Goal: Task Accomplishment & Management: Manage account settings

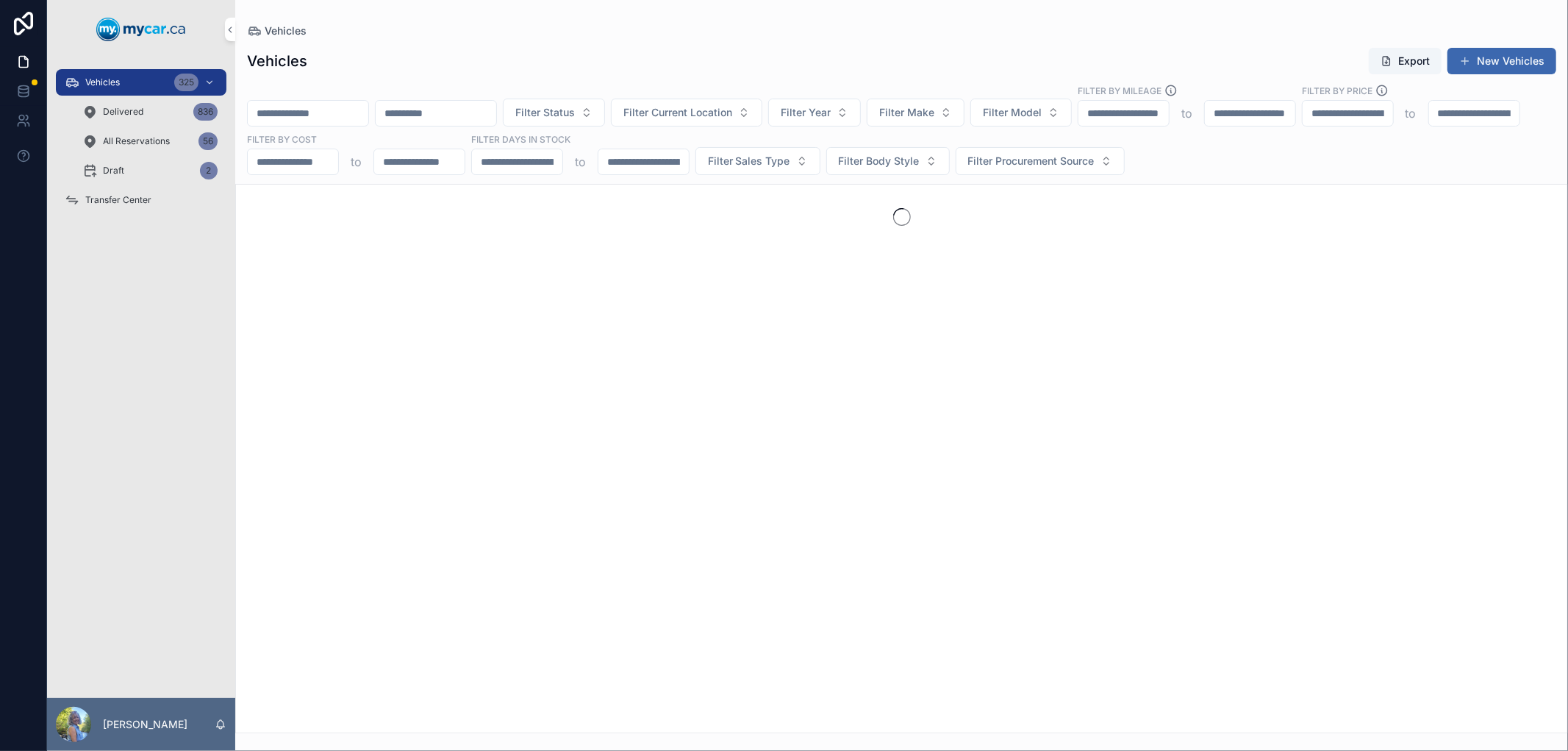
click at [145, 194] on span "Transfer Center" at bounding box center [119, 199] width 66 height 12
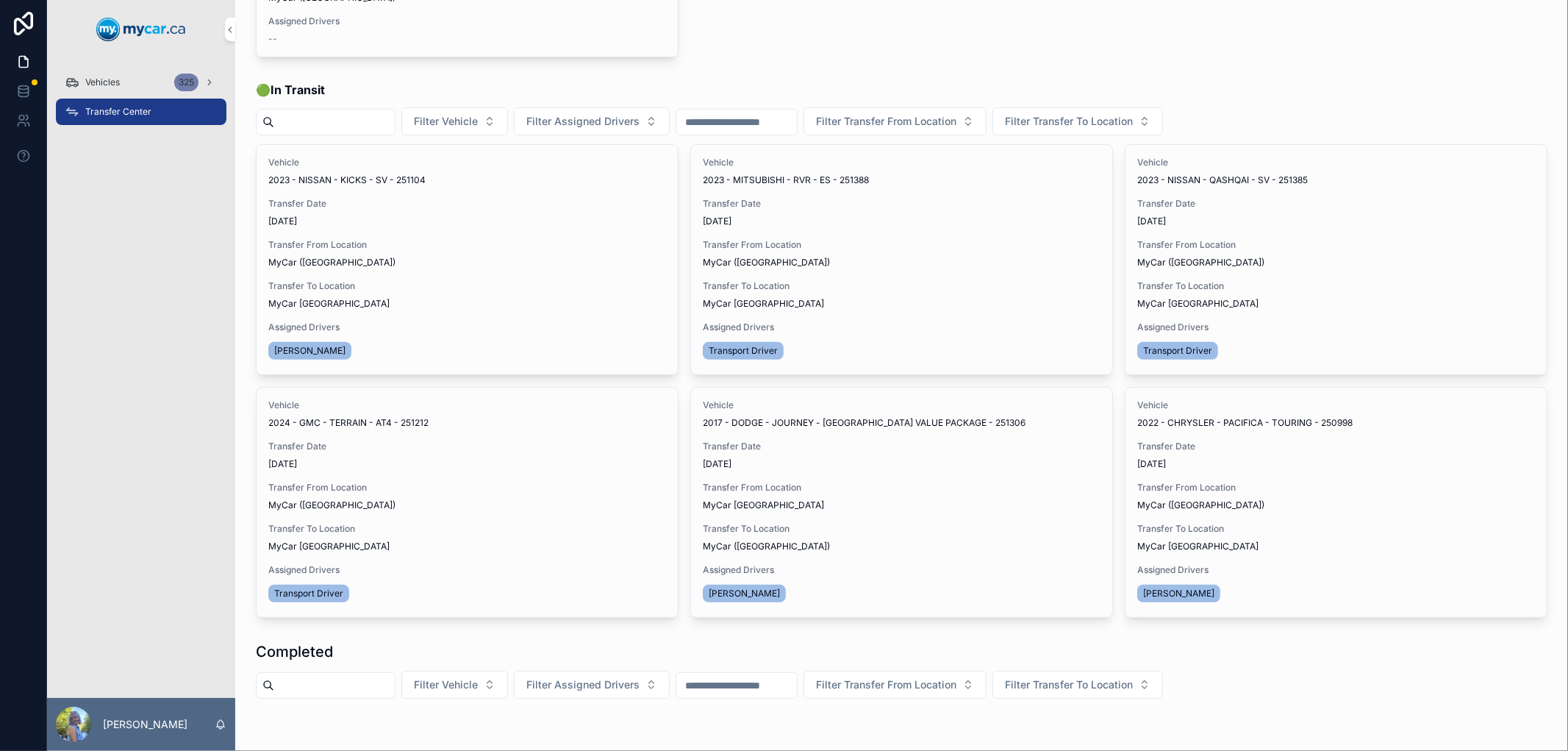
scroll to position [245, 0]
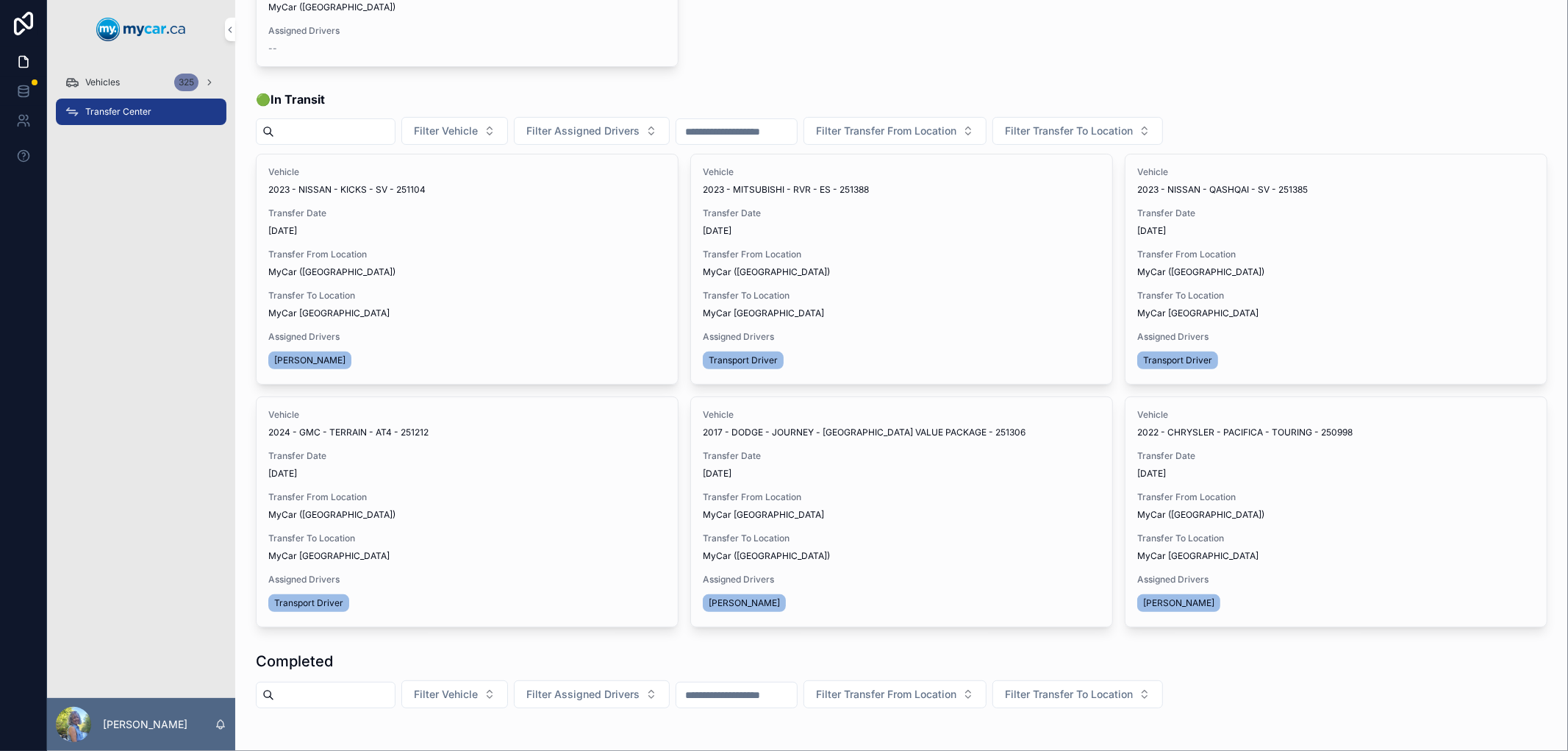
click at [0, 0] on span "Transfer Done" at bounding box center [0, 0] width 0 height 0
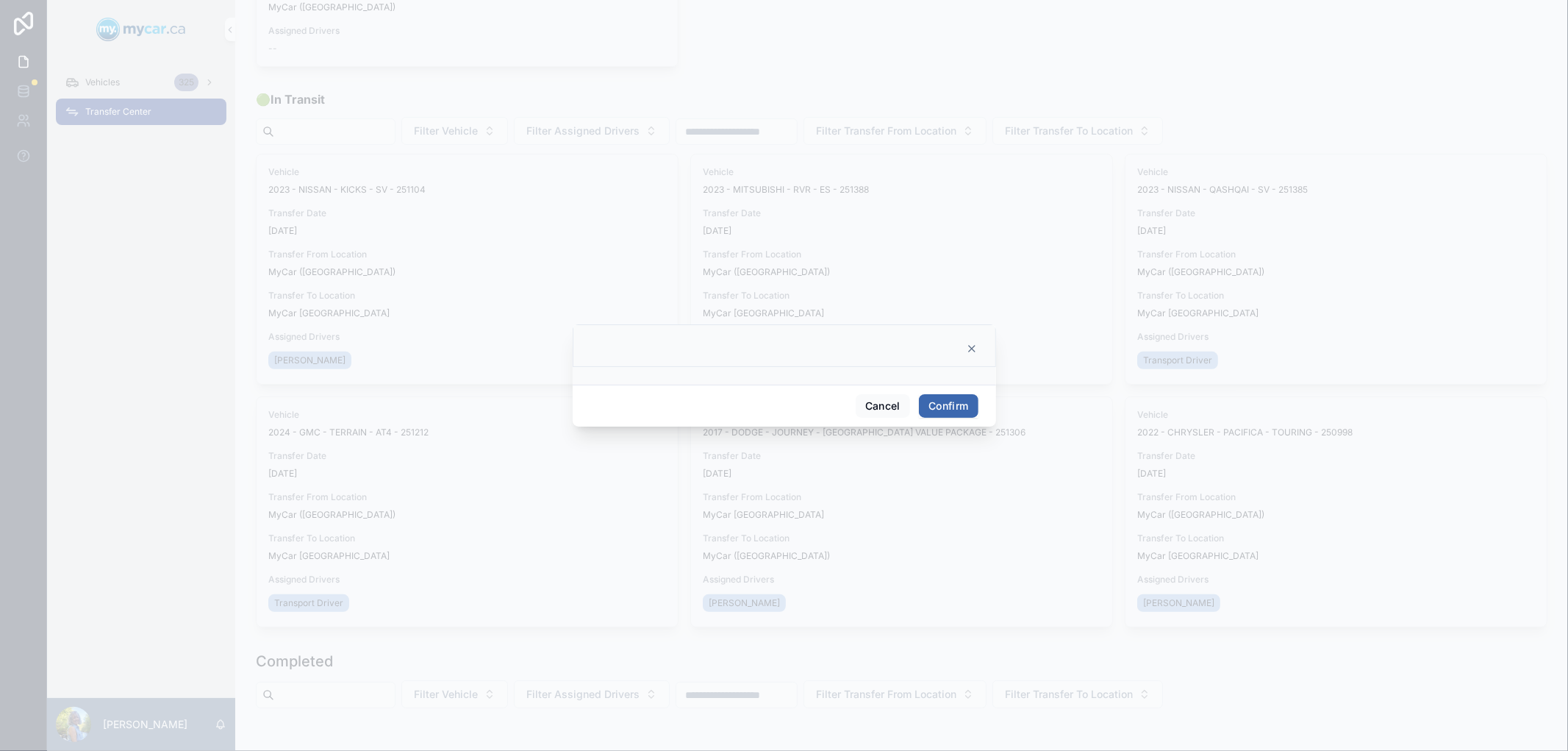
click at [957, 409] on button "Confirm" at bounding box center [948, 406] width 59 height 23
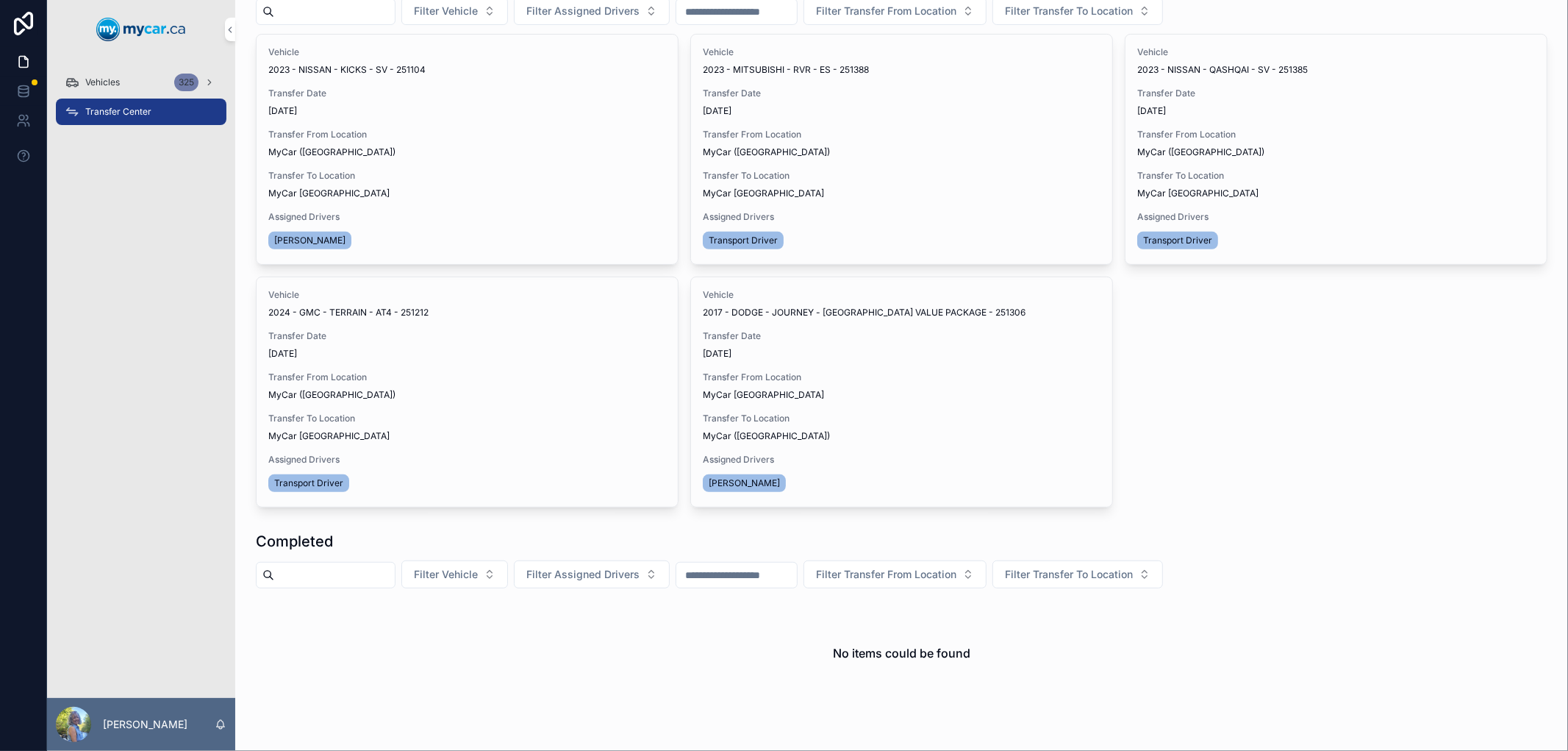
scroll to position [408, 0]
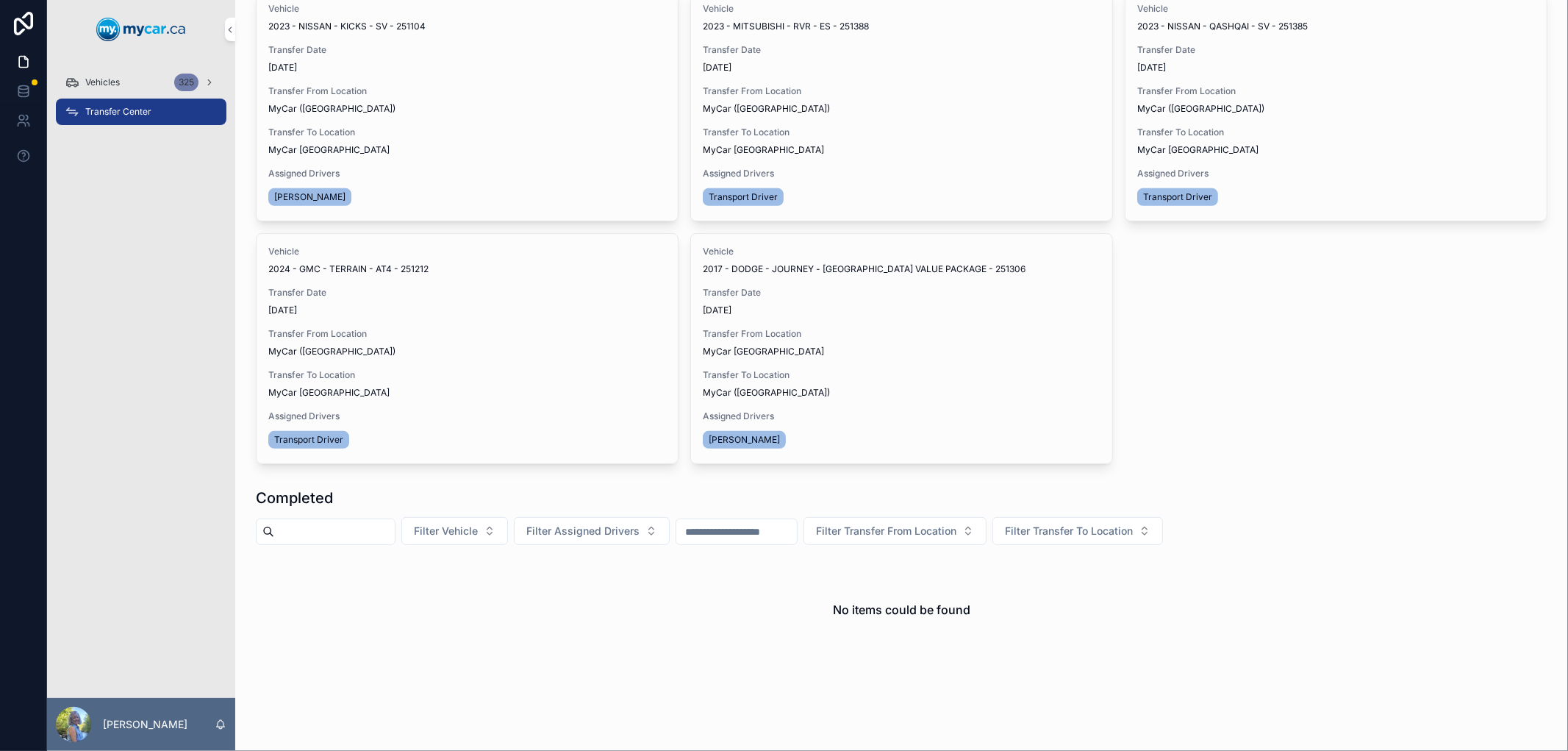
click at [0, 0] on span "Transfer Done" at bounding box center [0, 0] width 0 height 0
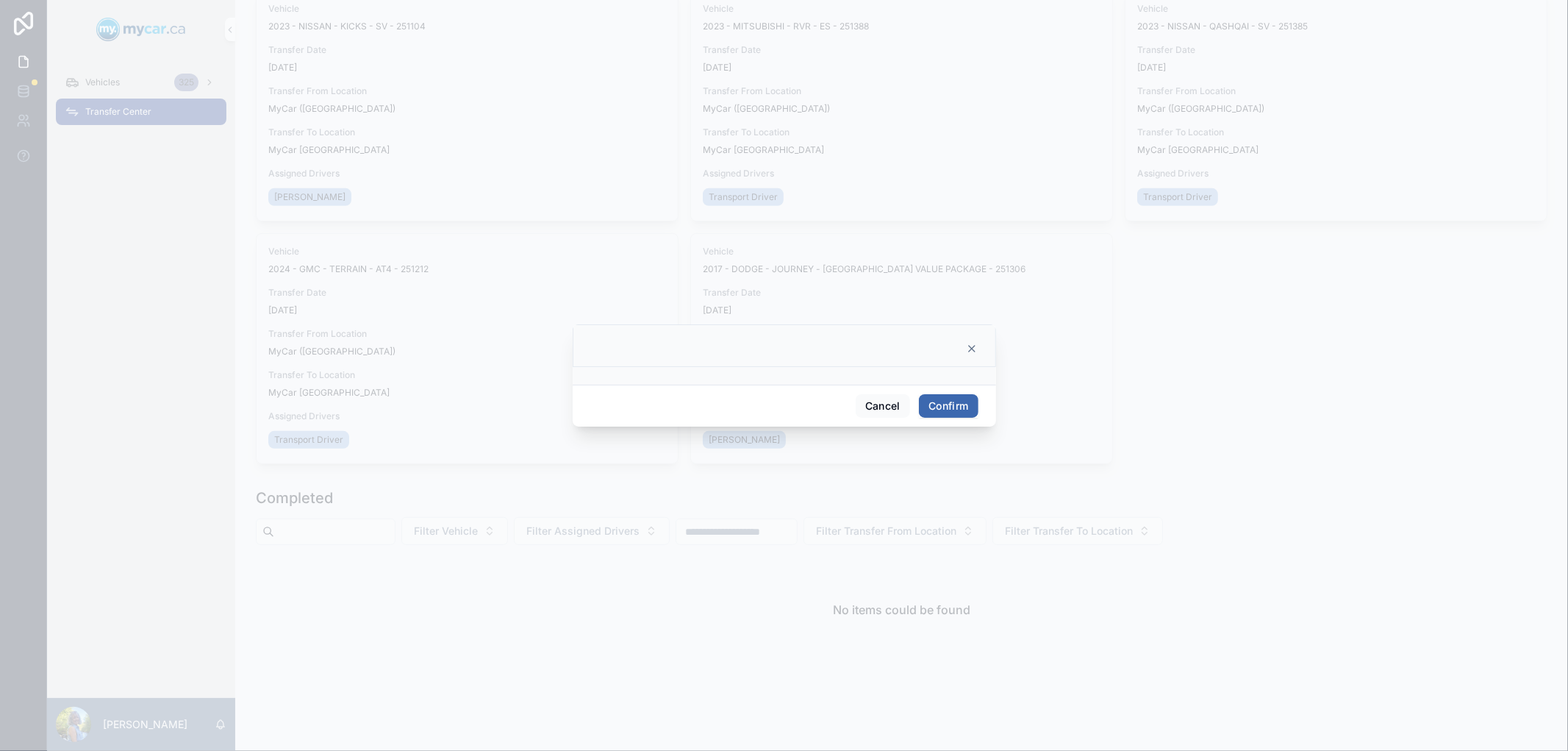
click at [950, 410] on button "Confirm" at bounding box center [948, 406] width 59 height 23
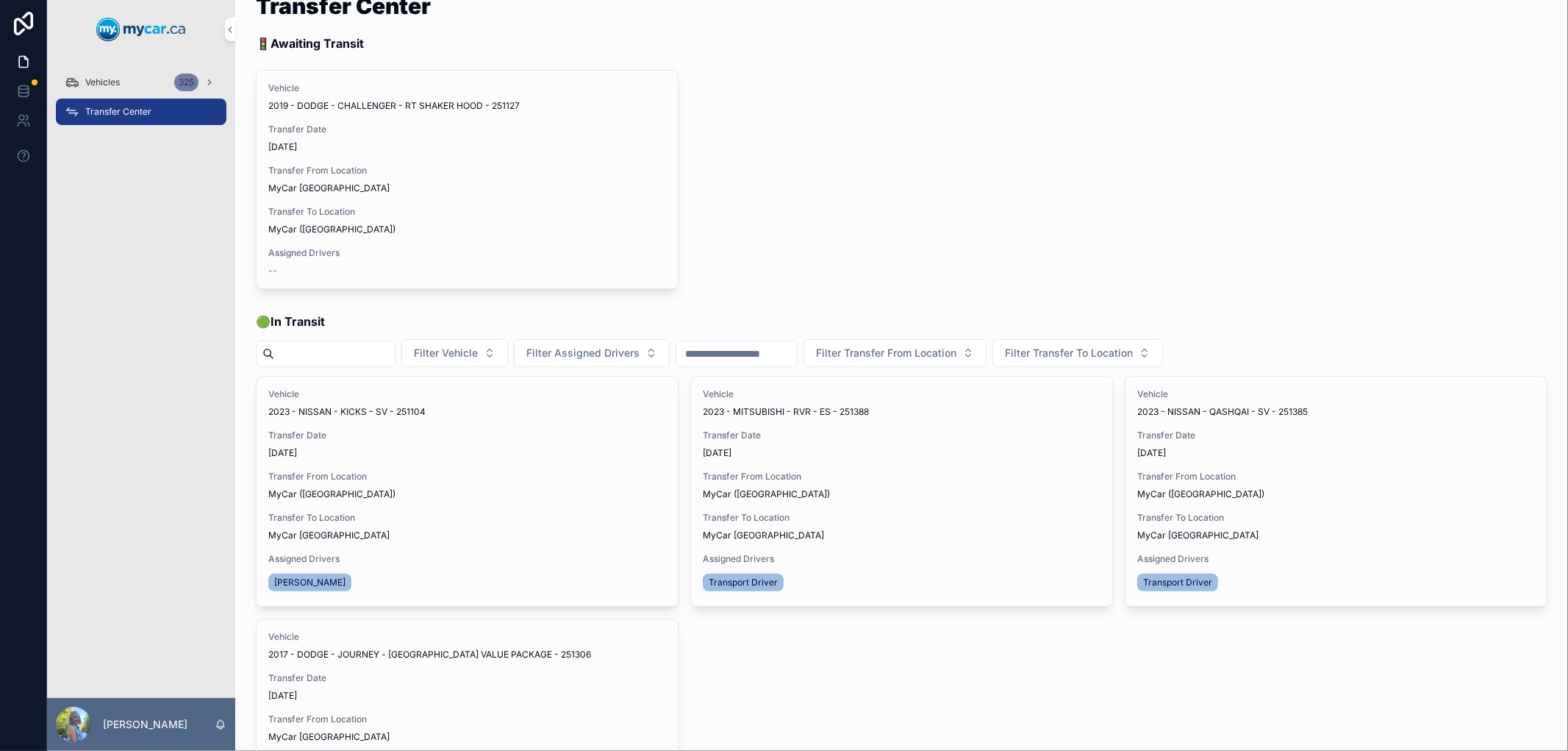
scroll to position [0, 0]
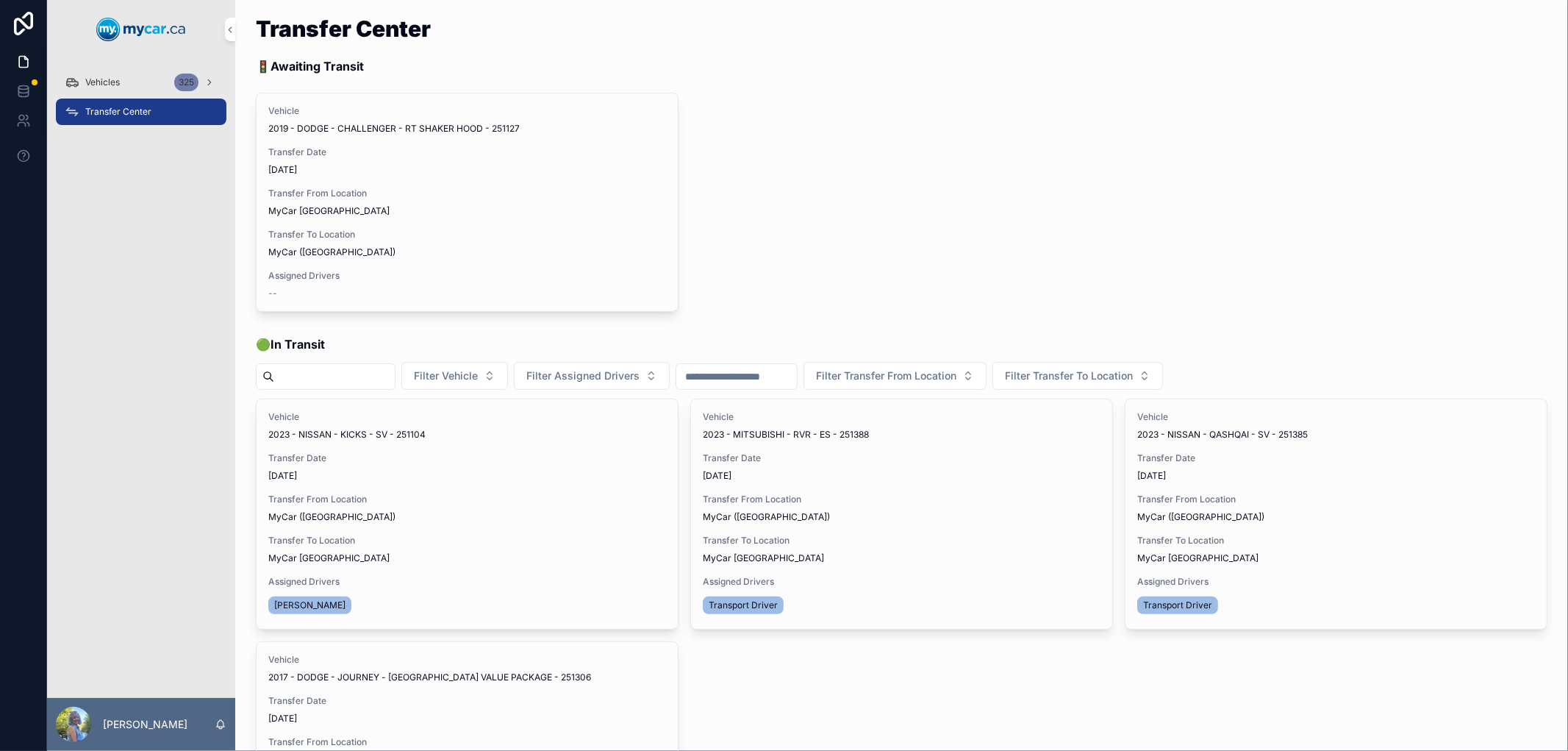
click at [0, 0] on span "Transfer Done" at bounding box center [0, 0] width 0 height 0
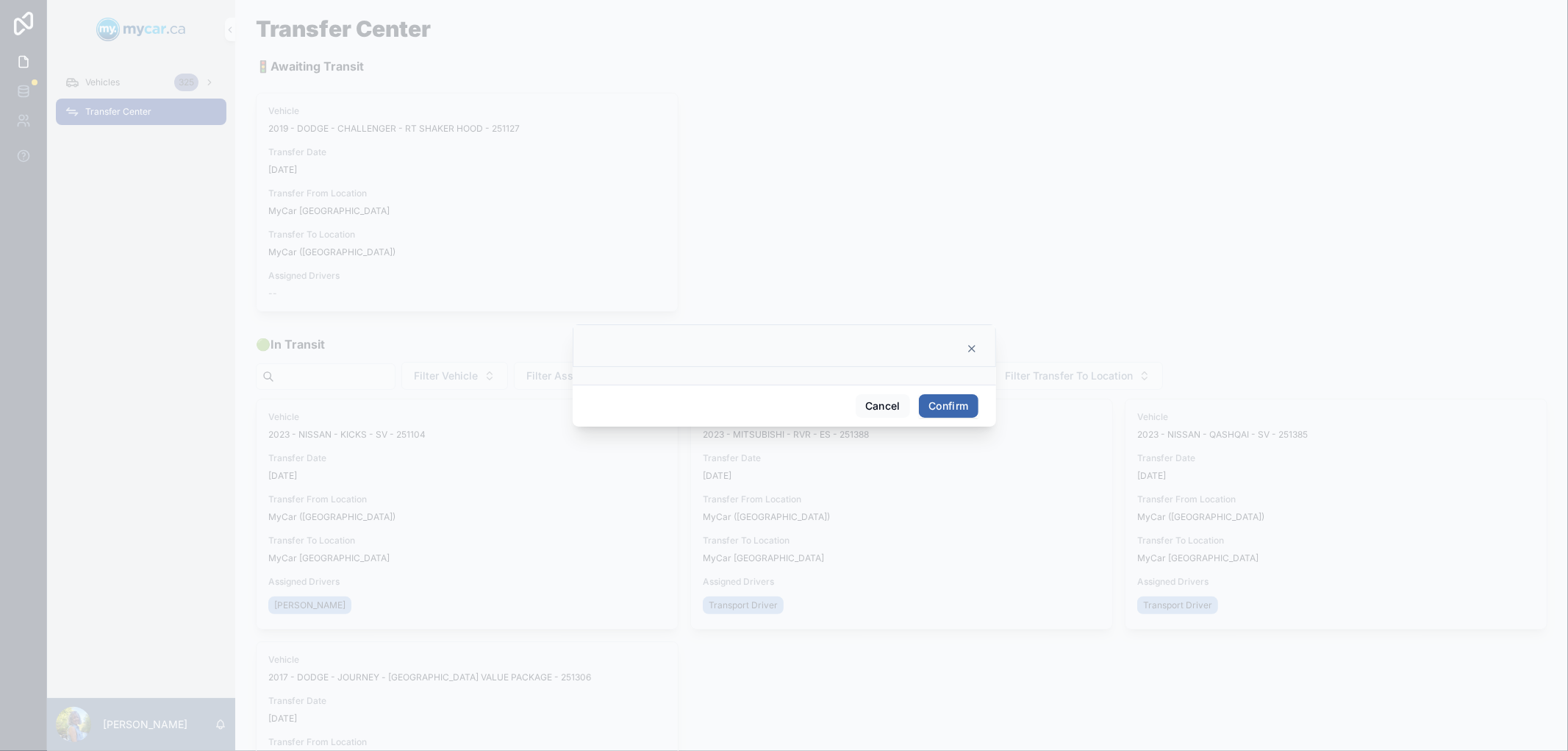
click at [953, 400] on button "Confirm" at bounding box center [948, 406] width 59 height 23
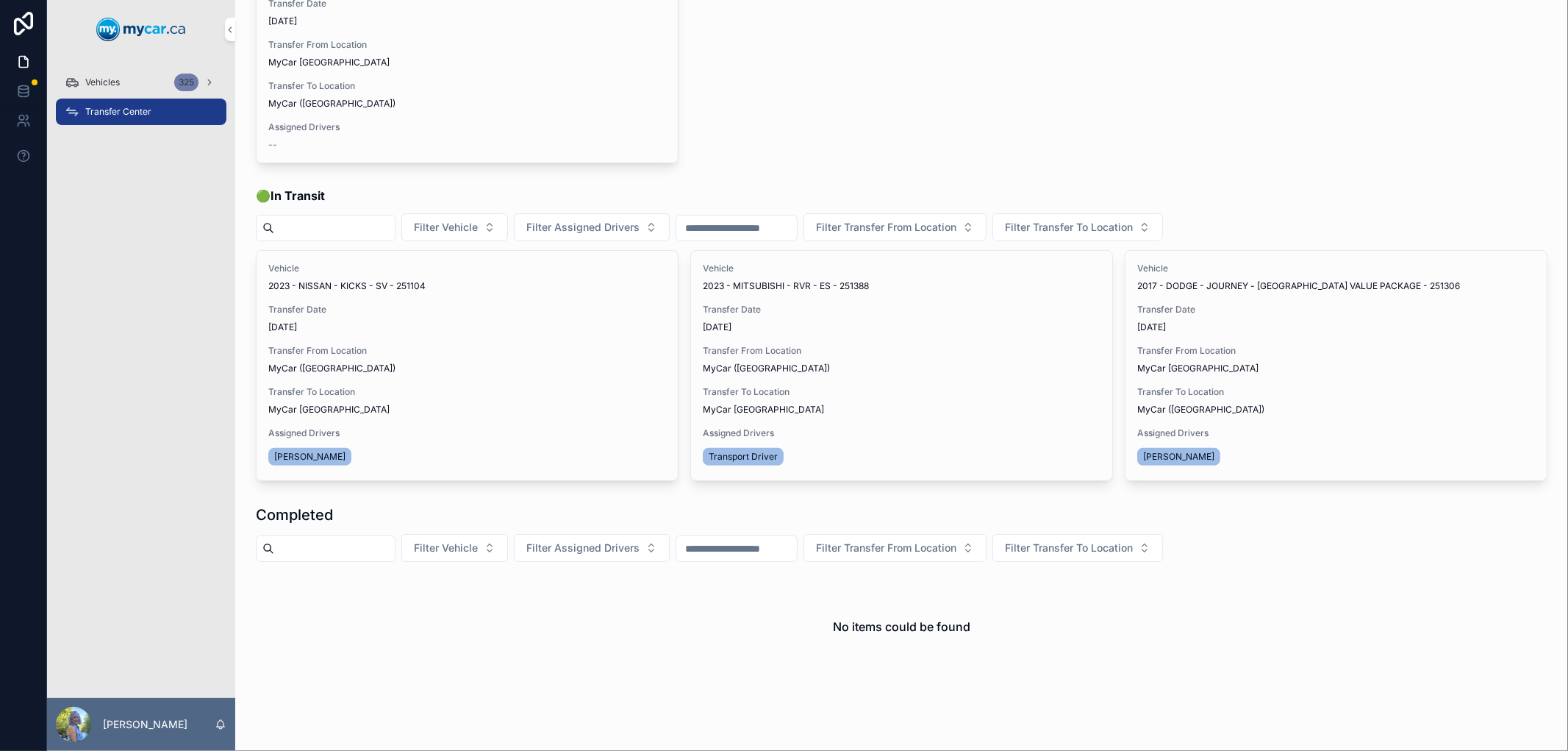
scroll to position [203, 0]
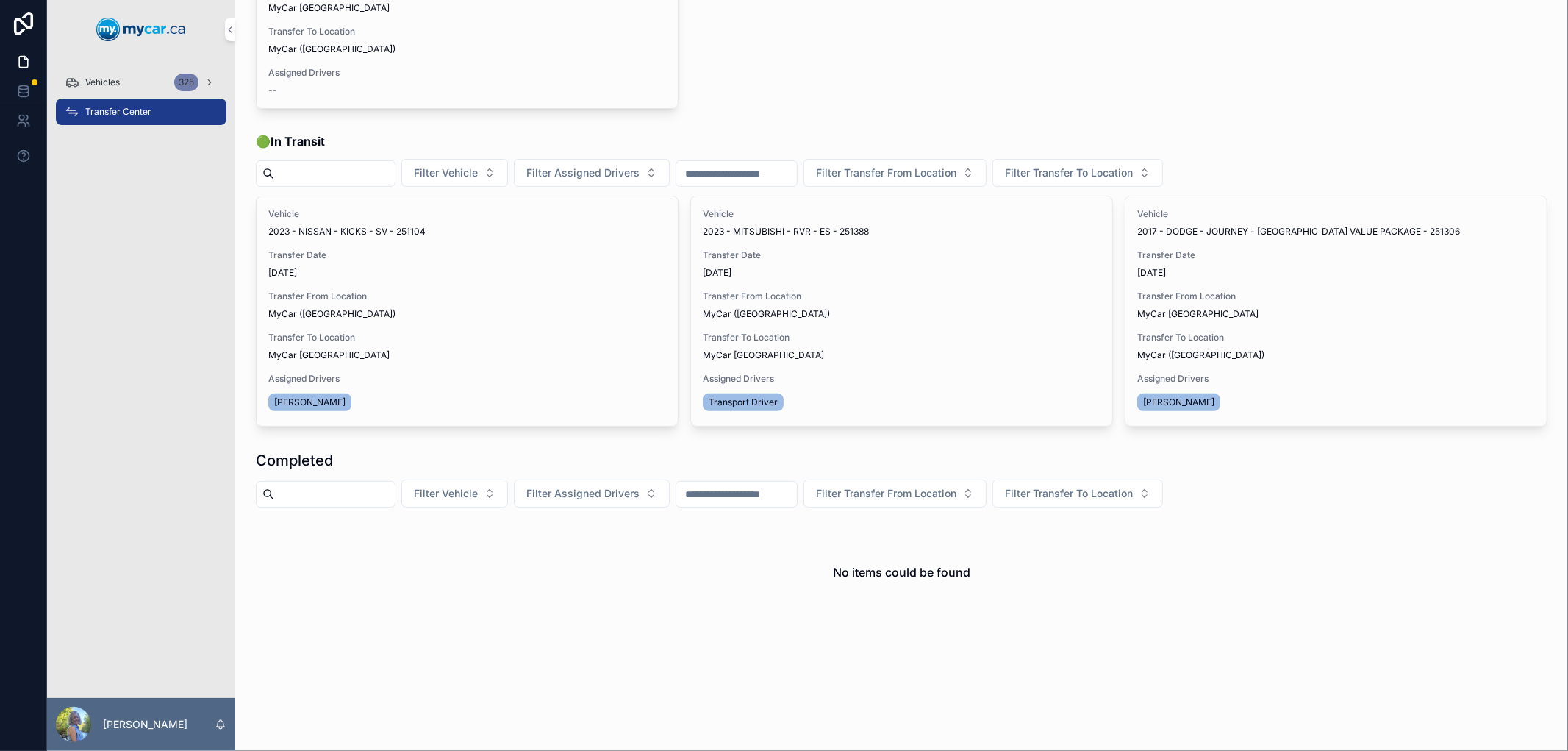
click at [0, 0] on span "Transfer Done" at bounding box center [0, 0] width 0 height 0
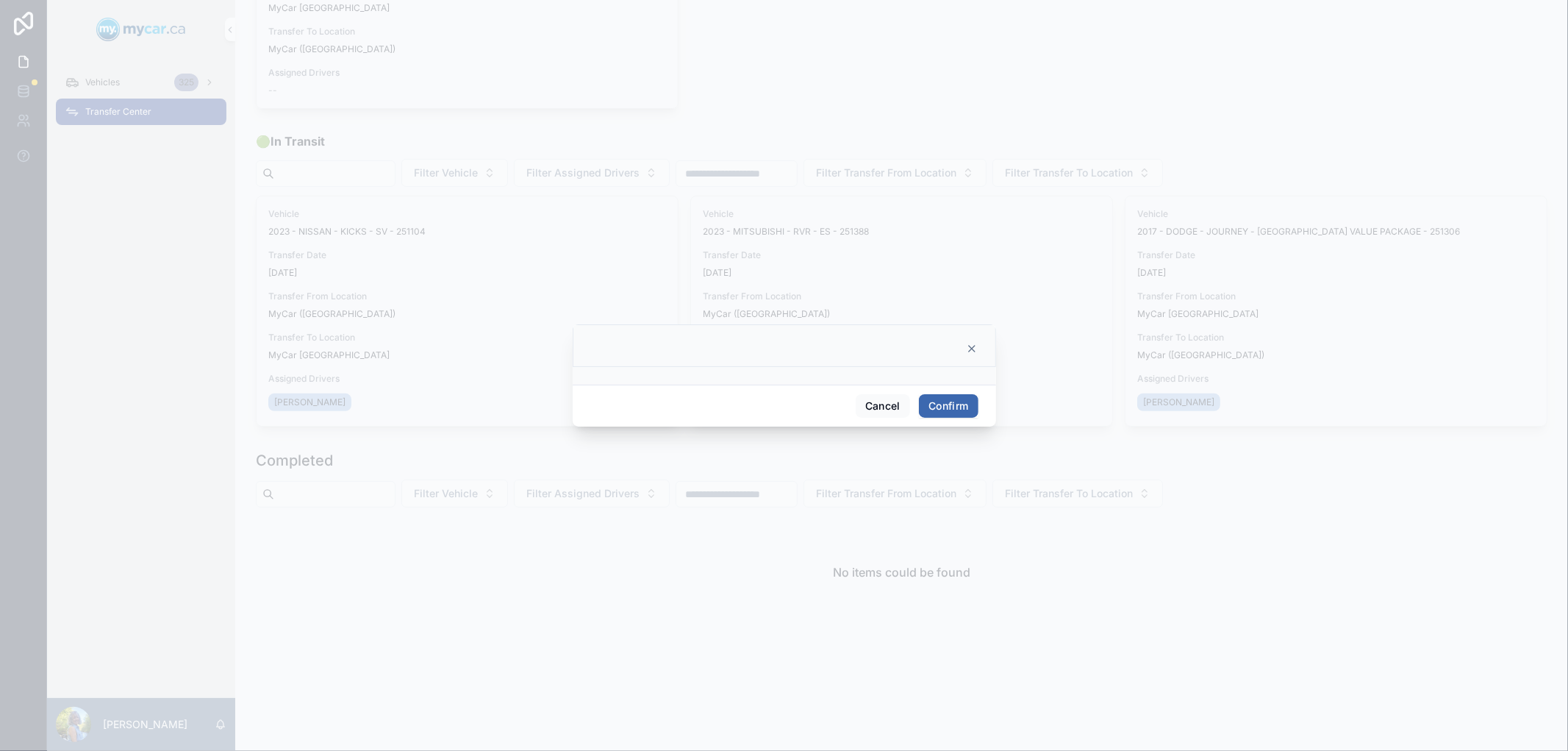
click at [948, 408] on button "Confirm" at bounding box center [948, 406] width 59 height 23
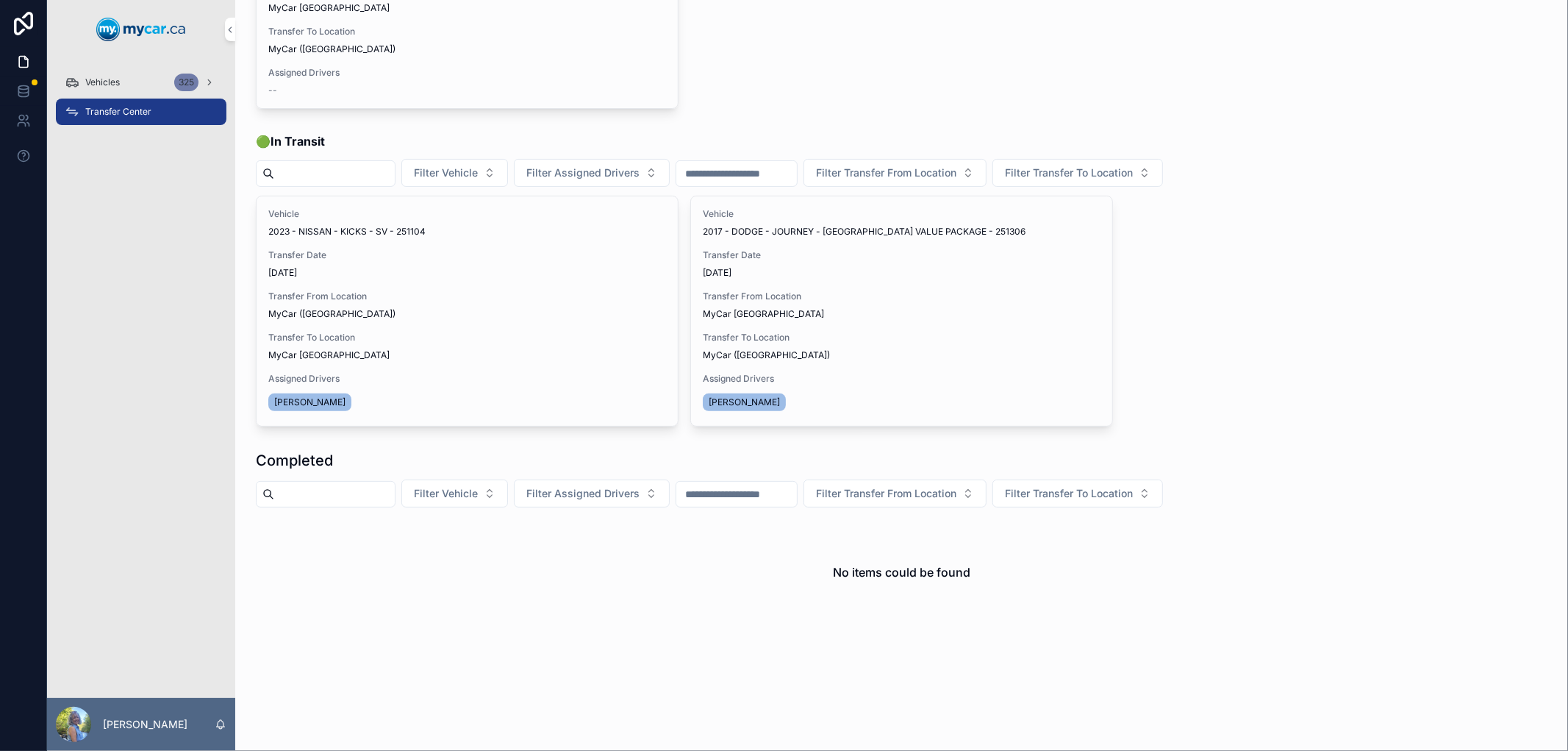
click at [119, 84] on span "Vehicles" at bounding box center [102, 82] width 34 height 12
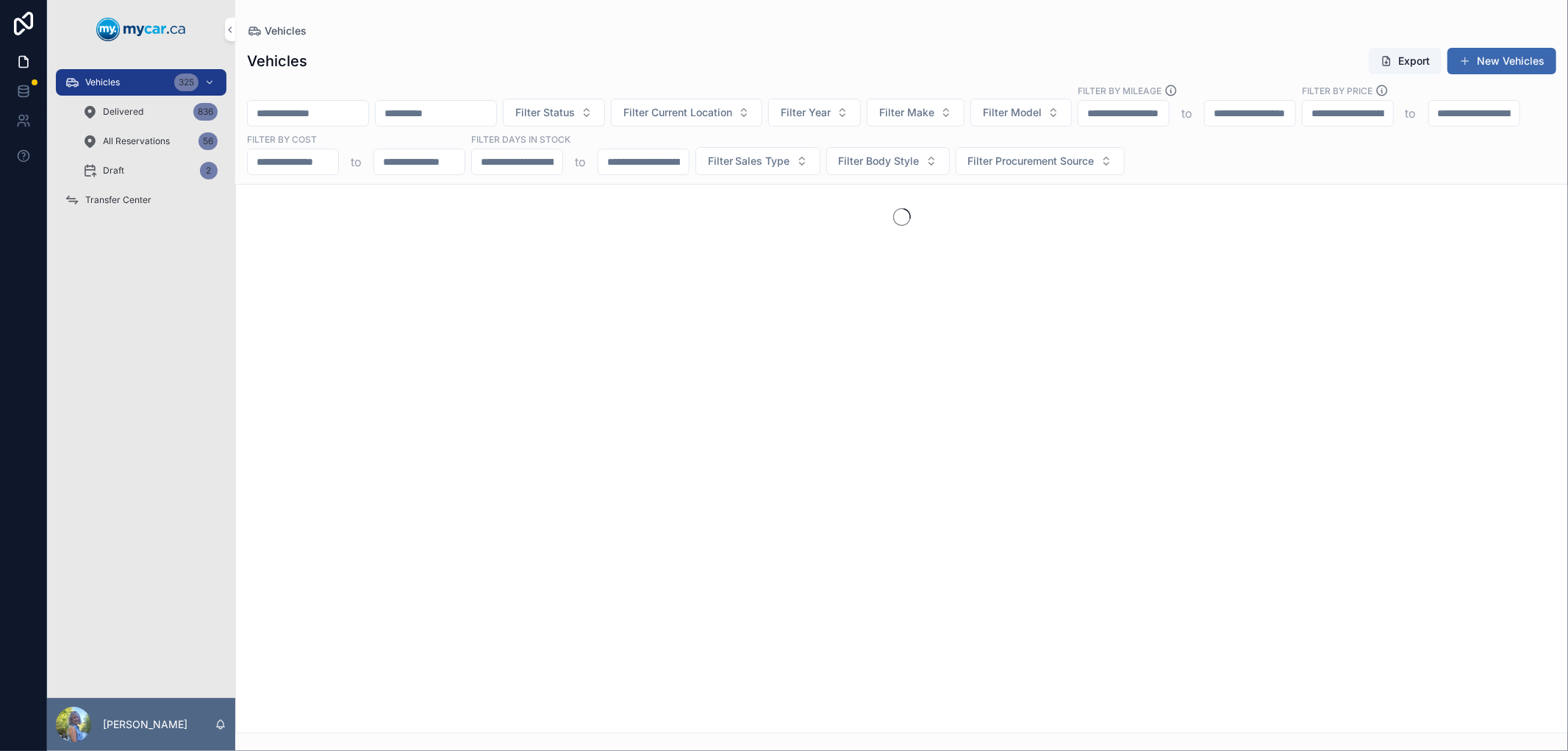
click at [302, 111] on input "scrollable content" at bounding box center [308, 113] width 120 height 21
paste input "******"
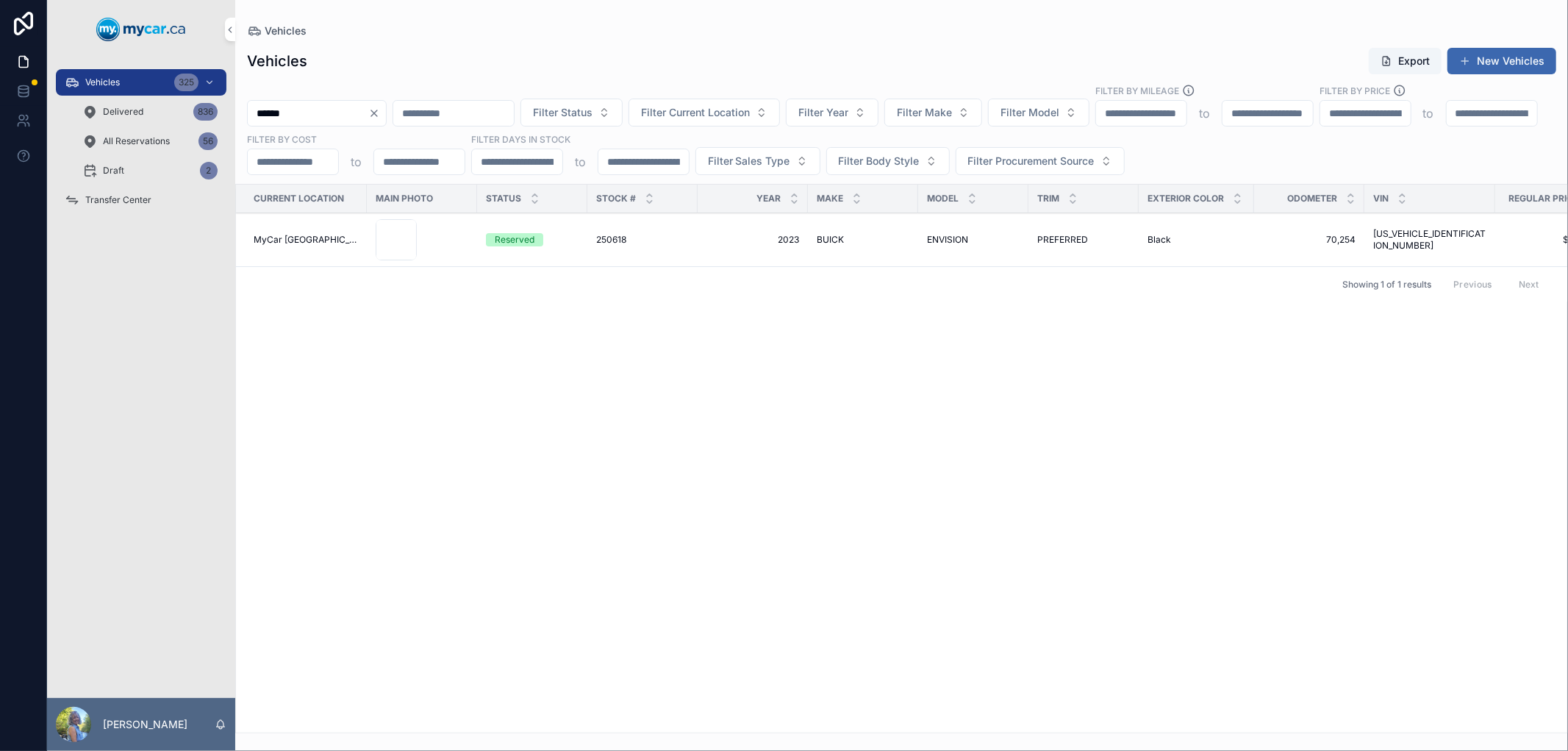
type input "******"
click at [603, 239] on span "250618" at bounding box center [612, 239] width 31 height 12
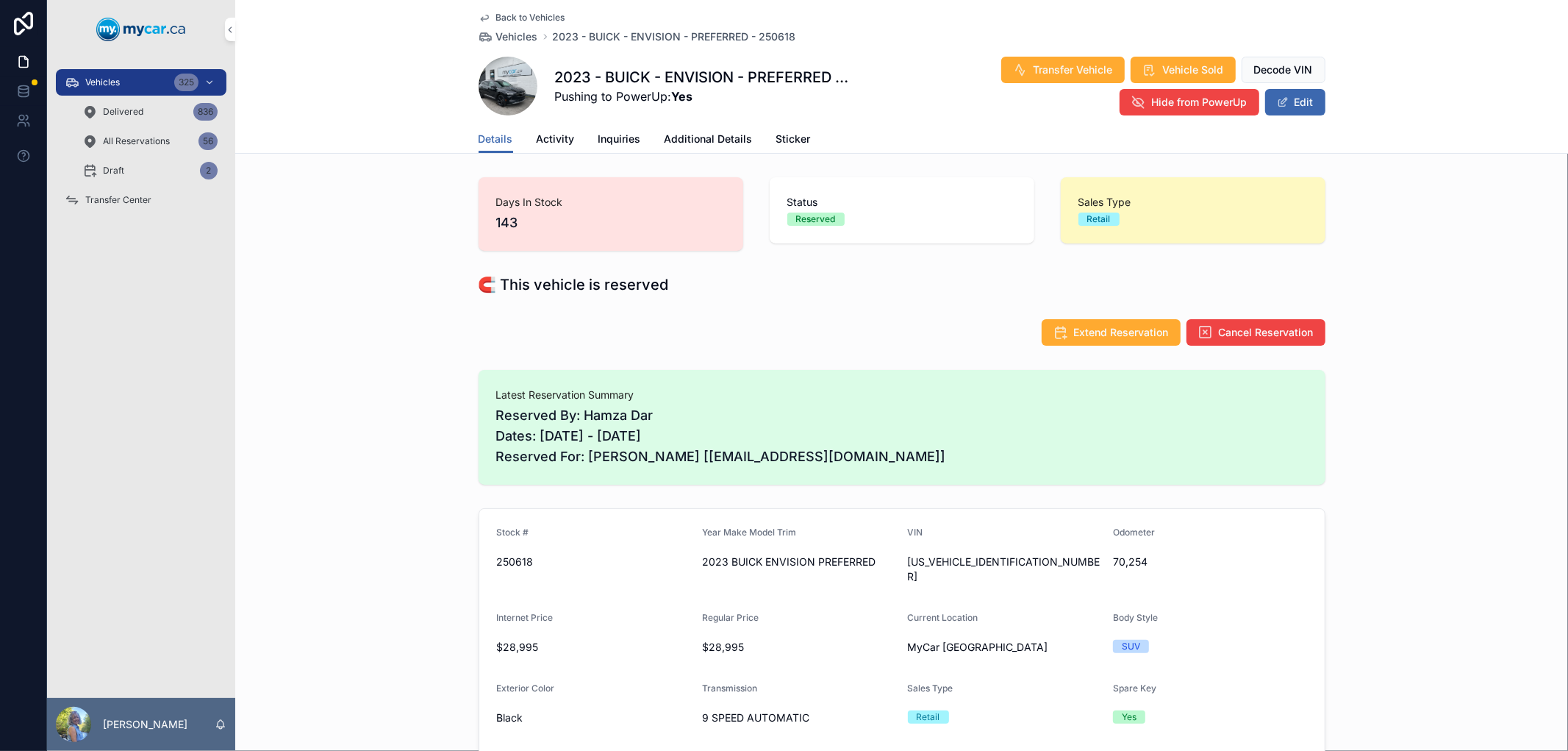
click at [1018, 76] on icon "scrollable content" at bounding box center [1020, 70] width 14 height 14
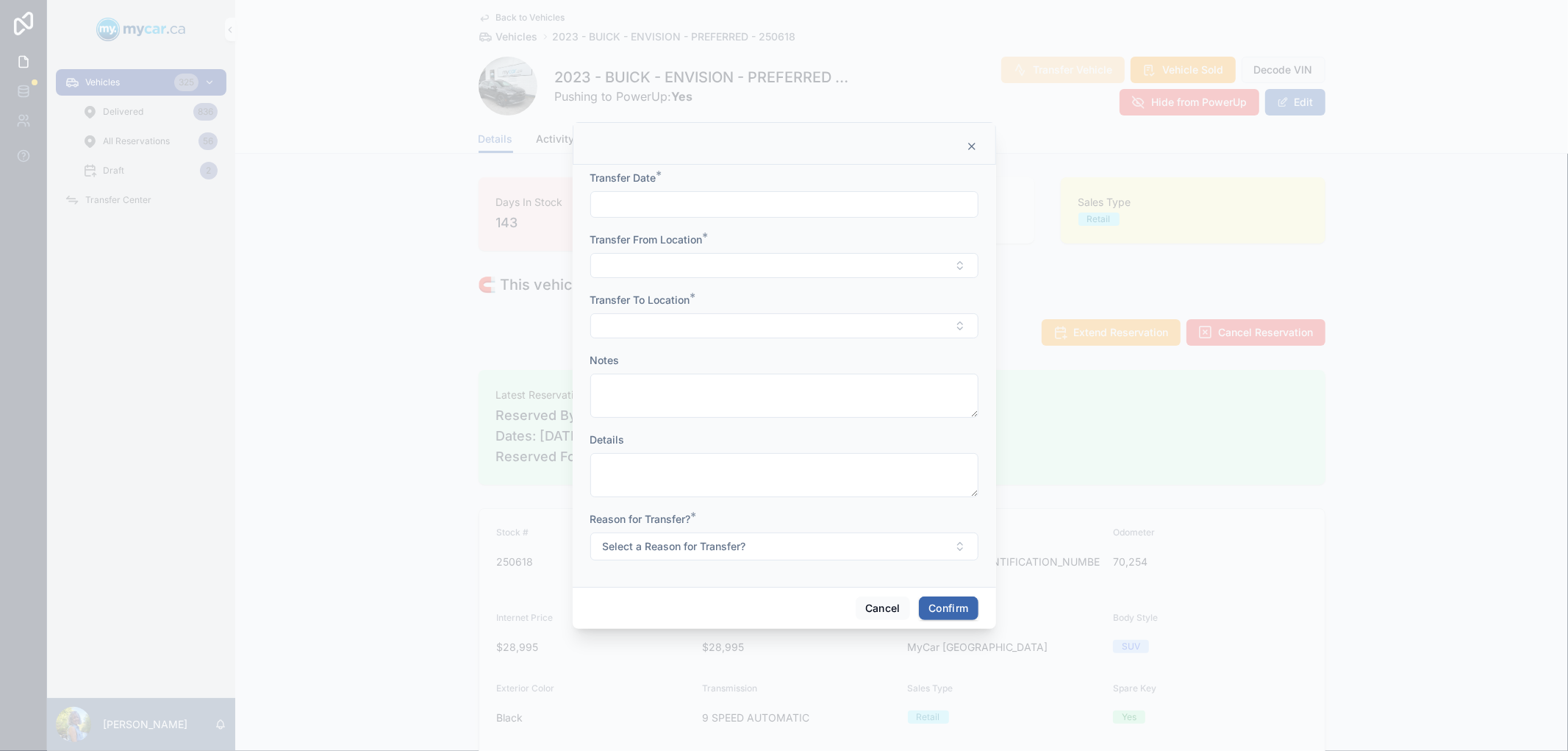
click at [840, 210] on input "text" at bounding box center [784, 204] width 387 height 21
click at [864, 325] on button "4" at bounding box center [863, 324] width 26 height 26
type input "*********"
click at [652, 268] on button "Select Button" at bounding box center [784, 266] width 388 height 25
click at [724, 370] on span "MyCar [GEOGRAPHIC_DATA]" at bounding box center [758, 370] width 140 height 14
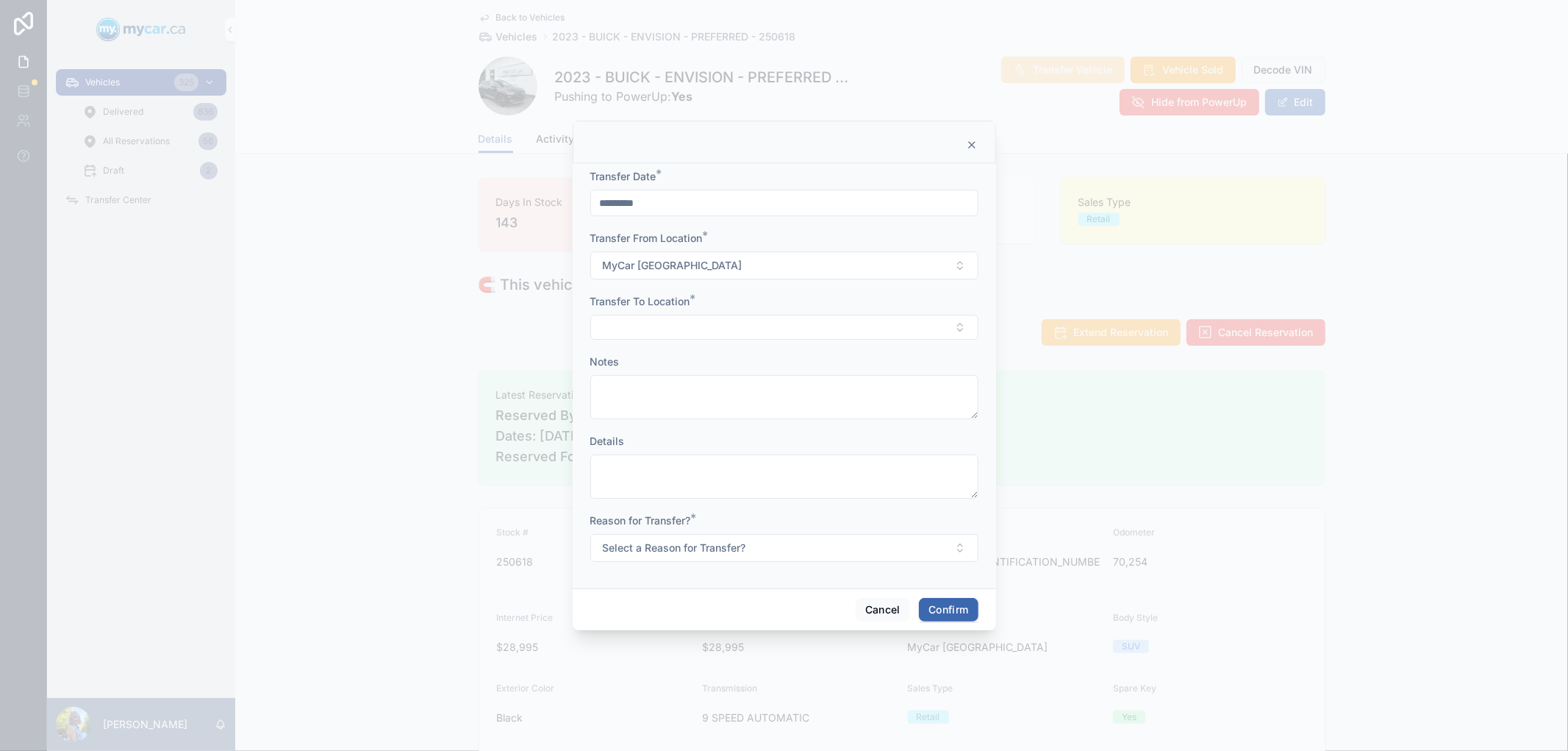
click at [686, 327] on button "Select Button" at bounding box center [784, 327] width 388 height 25
click at [744, 481] on span "MyCar ([GEOGRAPHIC_DATA])" at bounding box center [762, 480] width 148 height 14
click at [765, 552] on button "Select a Reason for Transfer?" at bounding box center [784, 549] width 388 height 28
click at [736, 656] on div "Sold" at bounding box center [784, 652] width 205 height 22
click at [944, 603] on button "Confirm" at bounding box center [948, 611] width 59 height 23
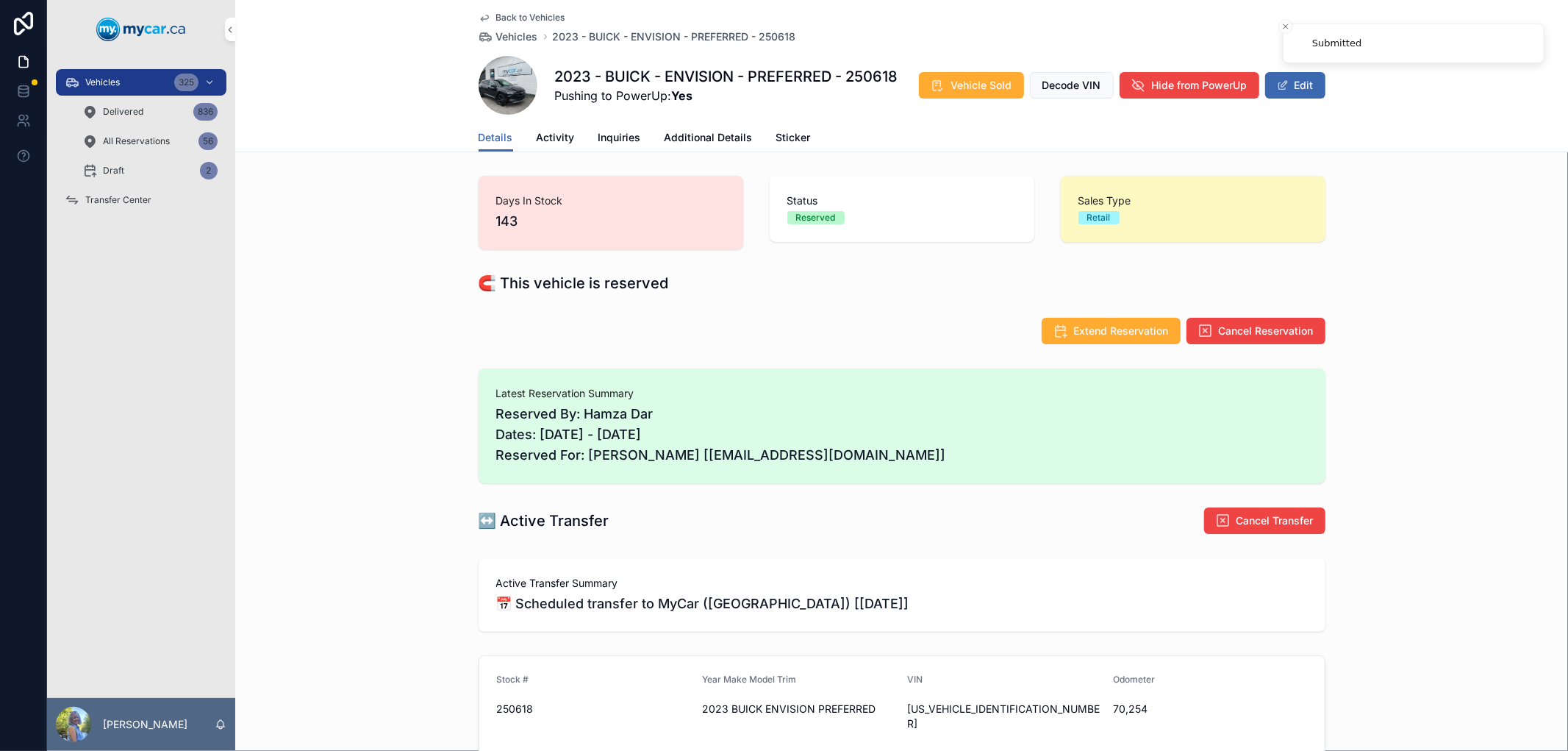
click at [134, 199] on span "Transfer Center" at bounding box center [119, 199] width 66 height 12
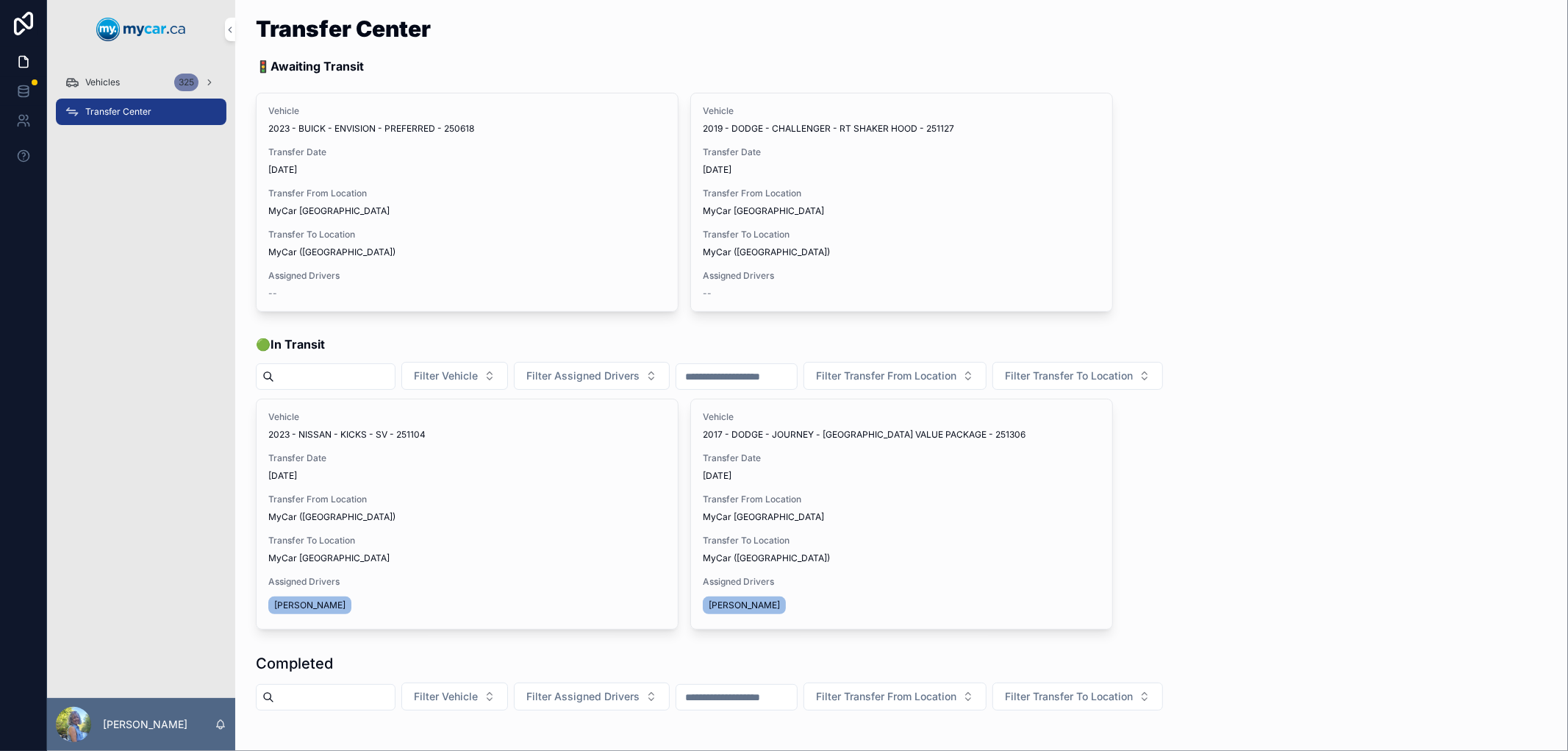
click at [0, 0] on span "Assign Driver" at bounding box center [0, 0] width 0 height 0
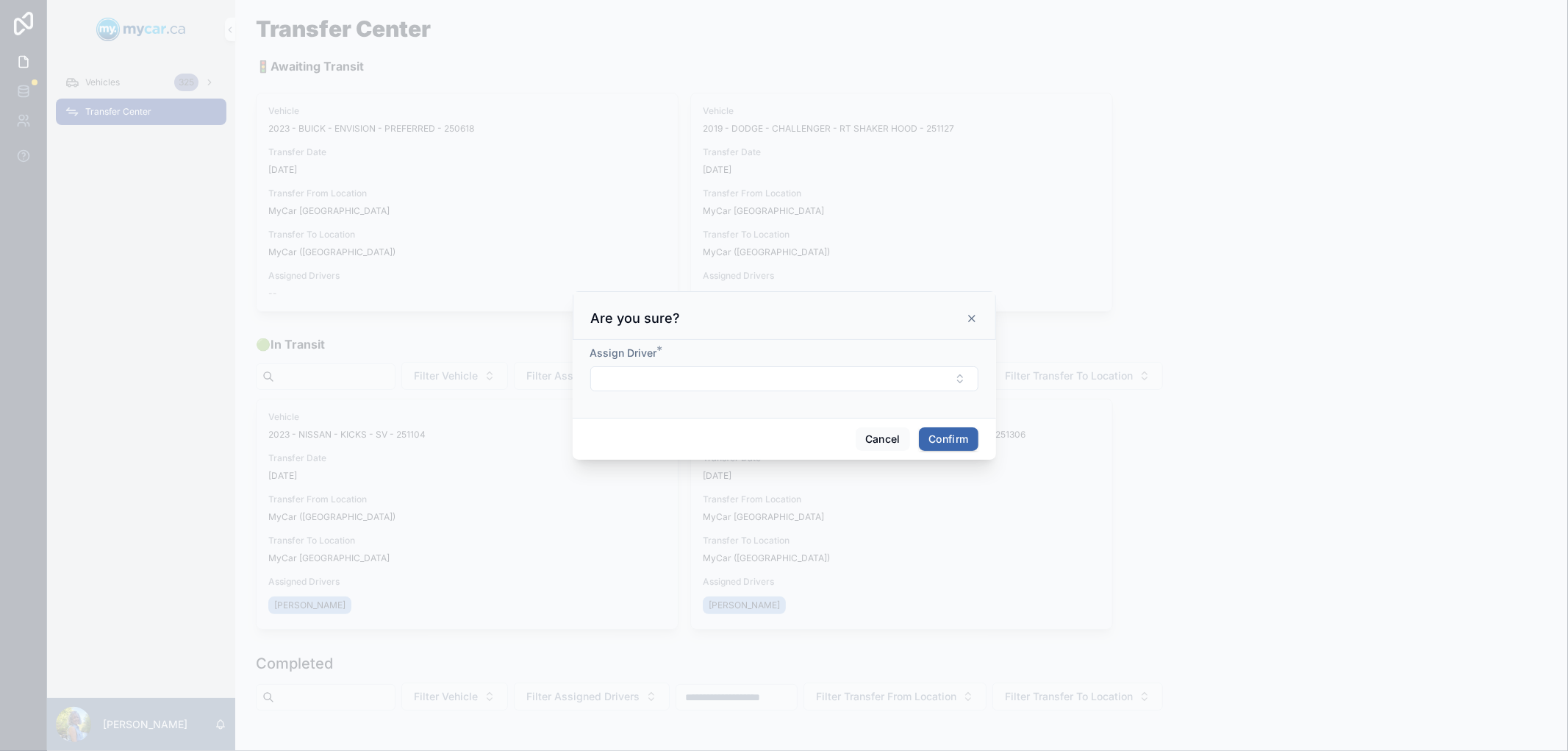
click at [679, 369] on button "Select Button" at bounding box center [784, 379] width 388 height 25
type input "*****"
click at [722, 442] on span "[PERSON_NAME]" at bounding box center [730, 437] width 84 height 14
click at [957, 439] on button "Confirm" at bounding box center [948, 441] width 59 height 23
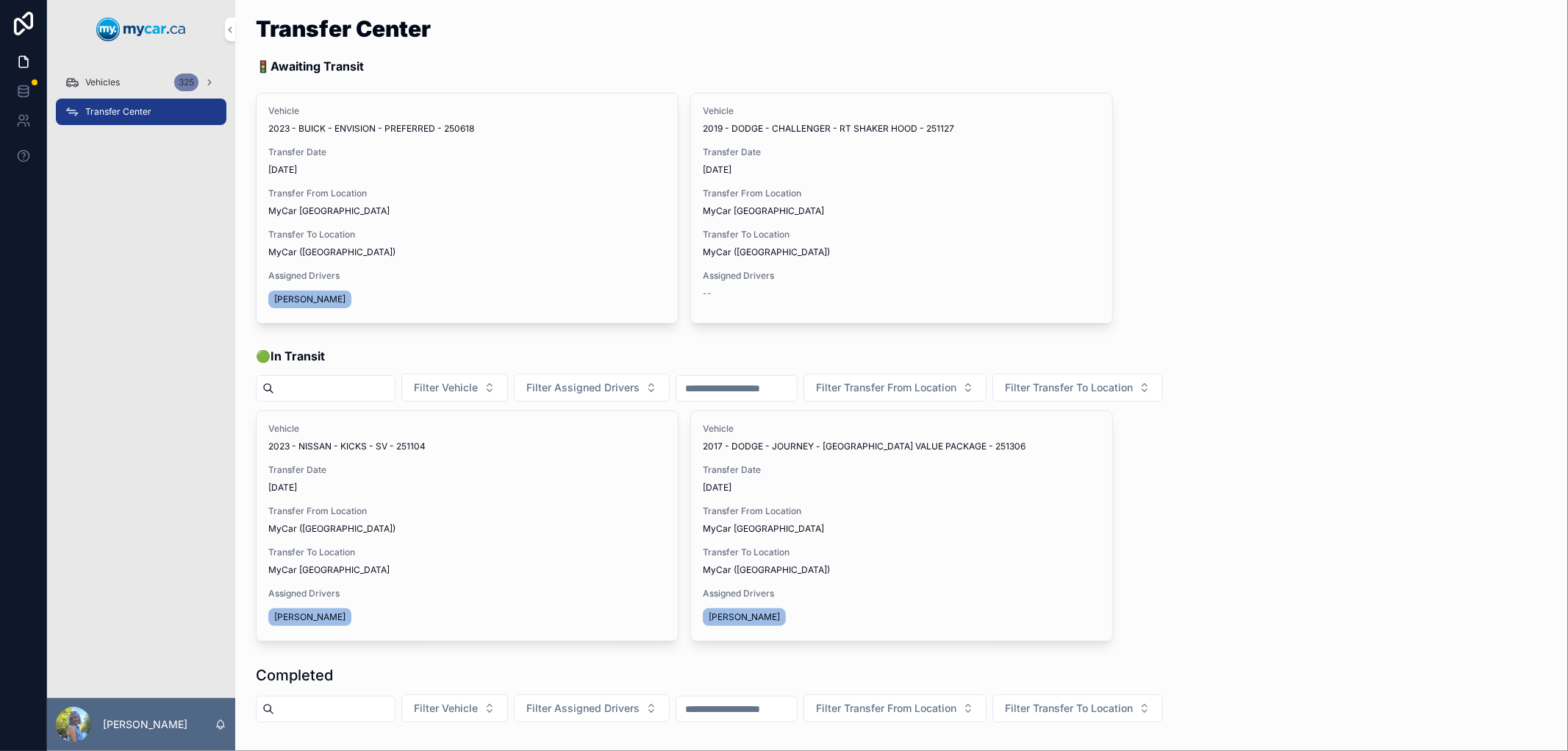
click at [0, 0] on span "Begin Trip" at bounding box center [0, 0] width 0 height 0
